Goal: Navigation & Orientation: Go to known website

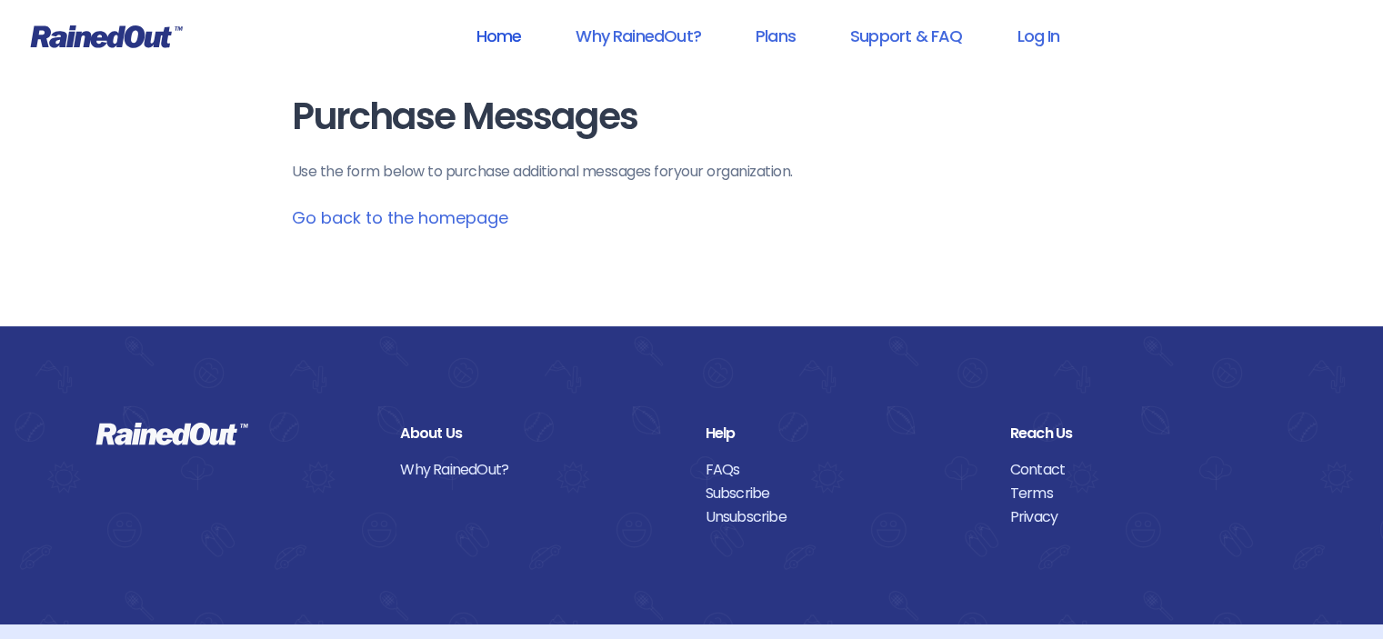
click at [498, 32] on link "Home" at bounding box center [498, 35] width 93 height 41
click at [502, 29] on link "Home" at bounding box center [498, 35] width 93 height 41
click at [484, 25] on link "Home" at bounding box center [498, 35] width 93 height 41
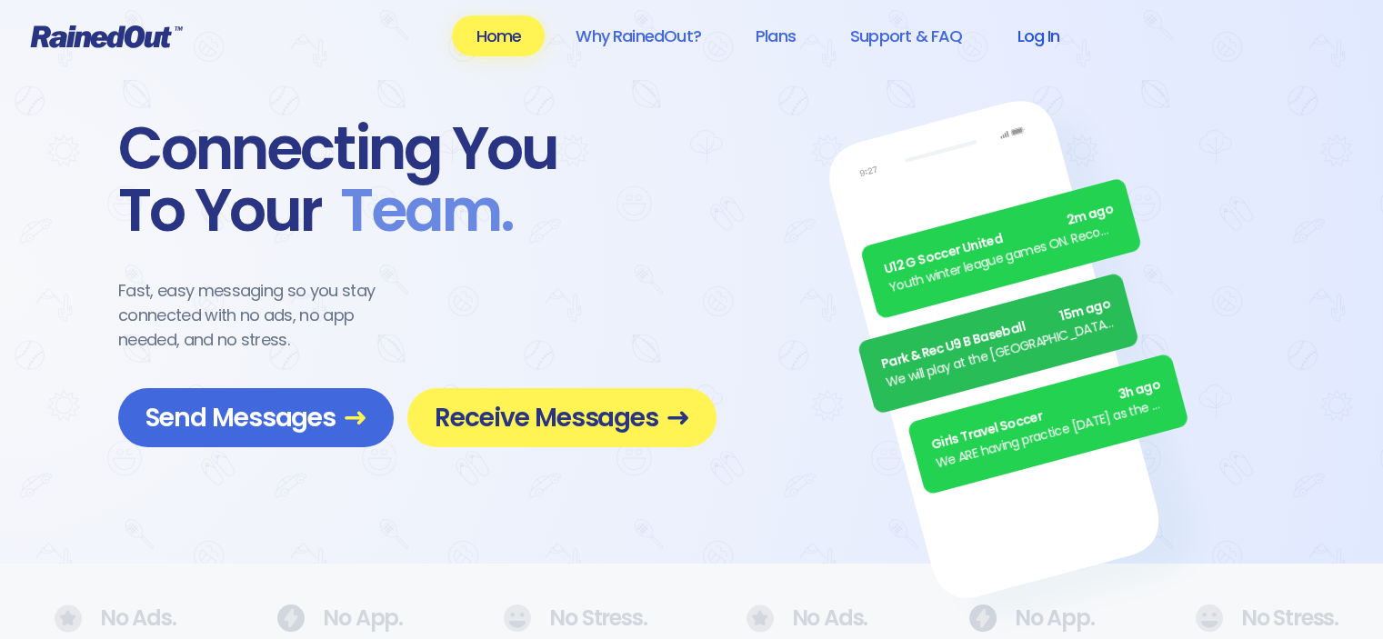
click at [1050, 35] on link "Log In" at bounding box center [1038, 35] width 90 height 41
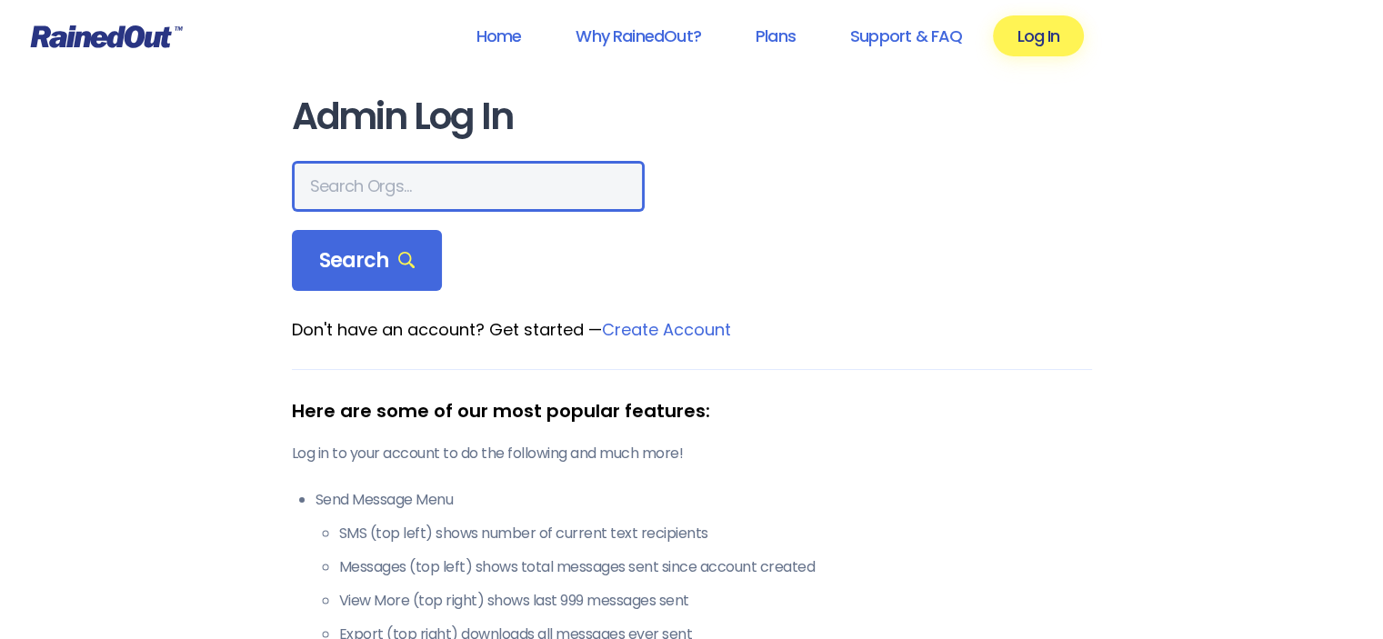
click at [338, 188] on input "text" at bounding box center [468, 186] width 353 height 51
type input "mn cycling assoc"
